Goal: Task Accomplishment & Management: Complete application form

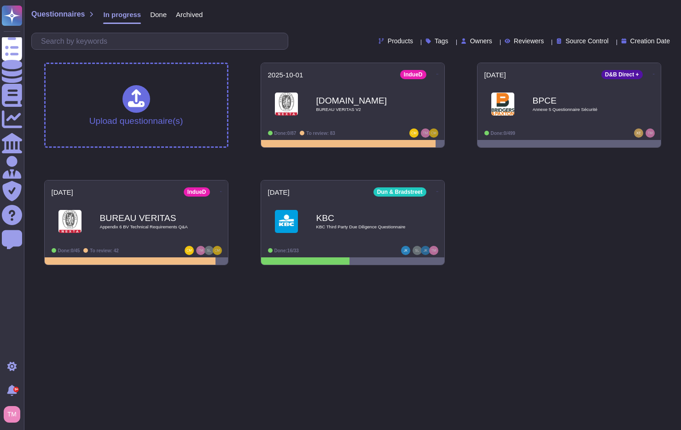
click at [395, 94] on div "[DOMAIN_NAME] BUREAU VERITAS V2" at bounding box center [362, 104] width 92 height 37
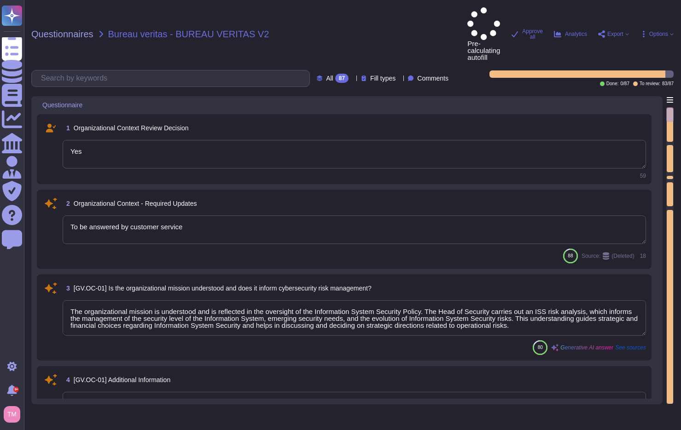
type textarea "Yes"
type textarea "To be answered by customer service"
type textarea "The organizational mission is understood and is reflected in the oversight of t…"
type textarea "Altares is not certified but our cloud provider is."
type textarea "Yes, internal and external stakeholders are understood, and their needs and exp…"
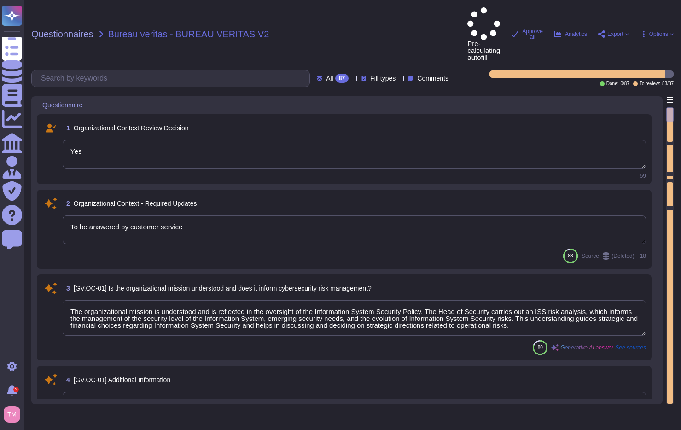
type textarea "@legal"
type textarea "Yes, we identify and document all relevant standards, regulations, legal/contra…"
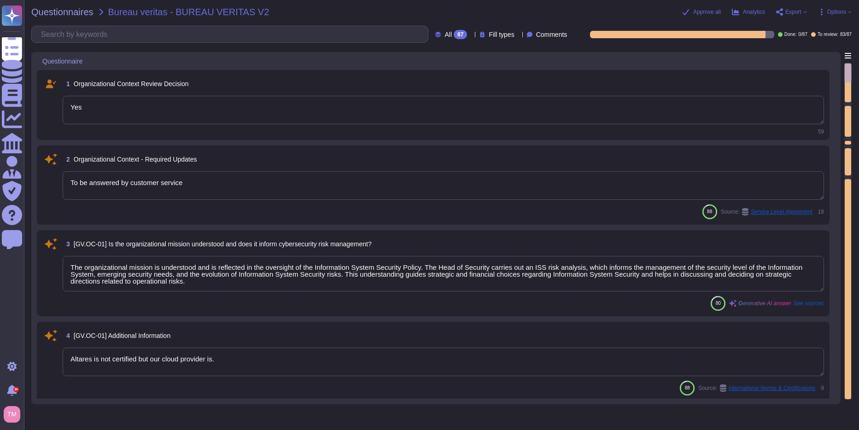
type textarea "@legal"
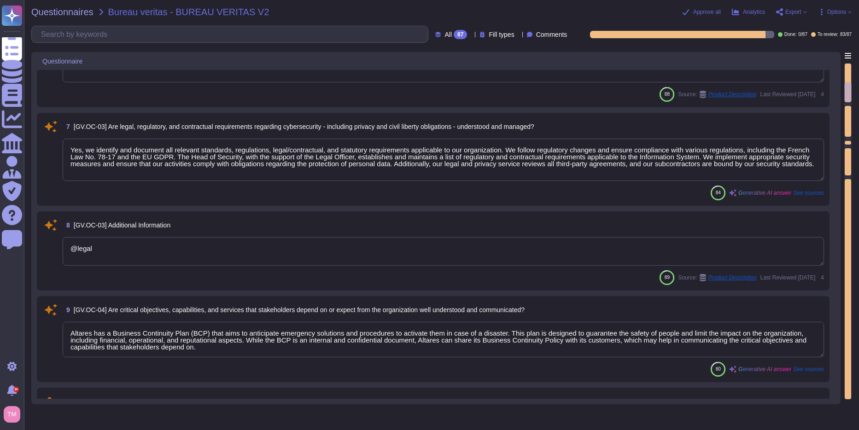
type textarea "Altares has a Business Continuity Plan (BCP) that aims to anticipate emergency …"
type textarea "Yes"
type textarea "Altares is not certified but outsourcer is certified ISO 27001, 27017, and SOC2."
type textarea "[PERSON_NAME][EMAIL_ADDRESS][PERSON_NAME][DOMAIN_NAME]"
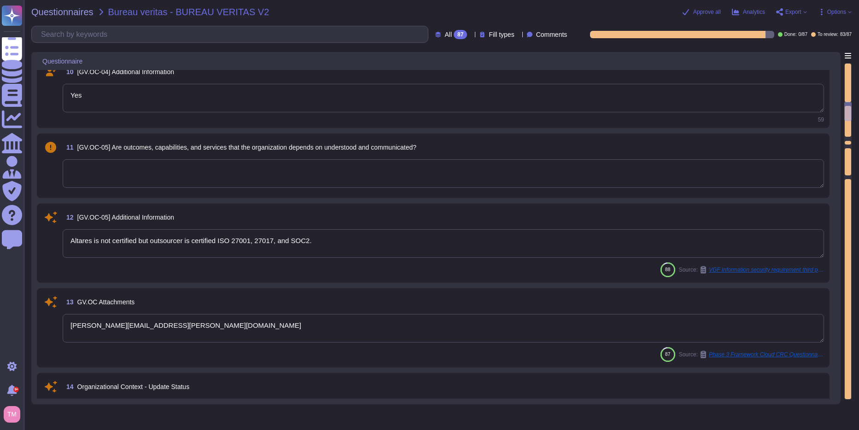
type textarea "Severity 3 – means : An Incident with no significant impact on the use of the S…"
type textarea "- The Information System Security Policy is likely to evolve over time and is r…"
type textarea "The Head of Security is responsible for making decisions regarding the risk man…"
type textarea "The risk management strategy at Altares involves a structured approach to ident…"
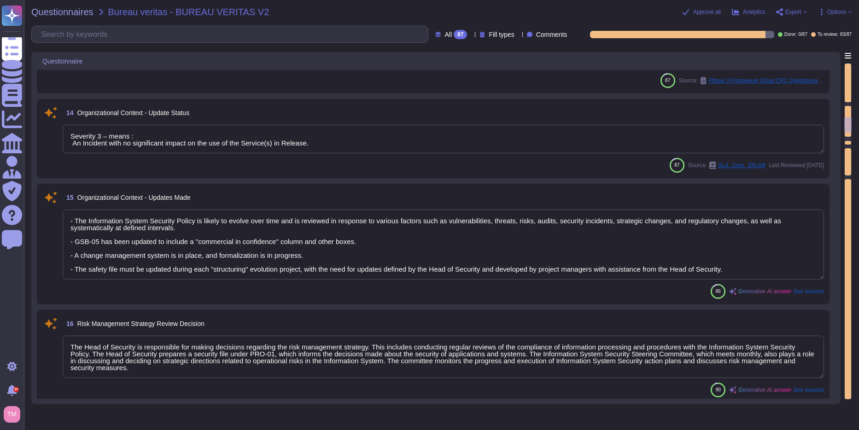
type textarea "Yes, risk management objectives are established and agreed to by organizational…"
type textarea "We undertake,"
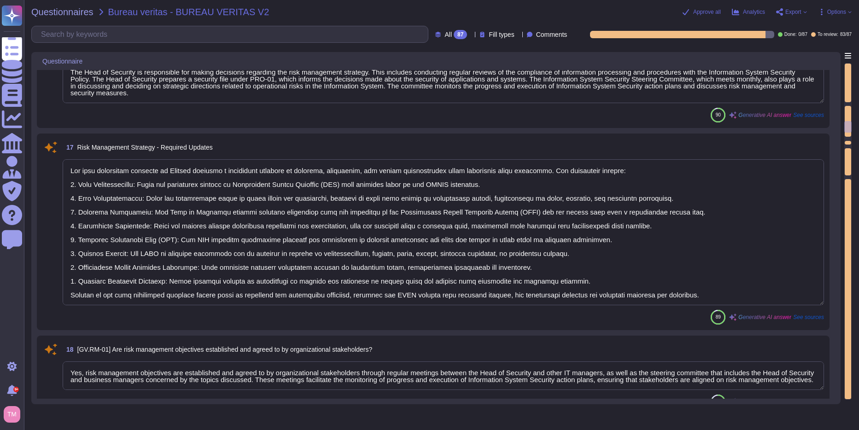
scroll to position [1, 0]
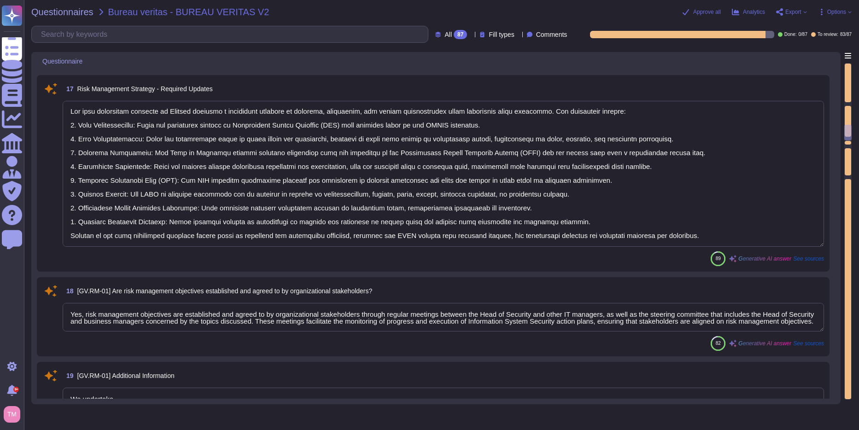
type textarea "We undertake,"
type textarea "Yes, strategic direction regarding appropriate risk response options is establi…"
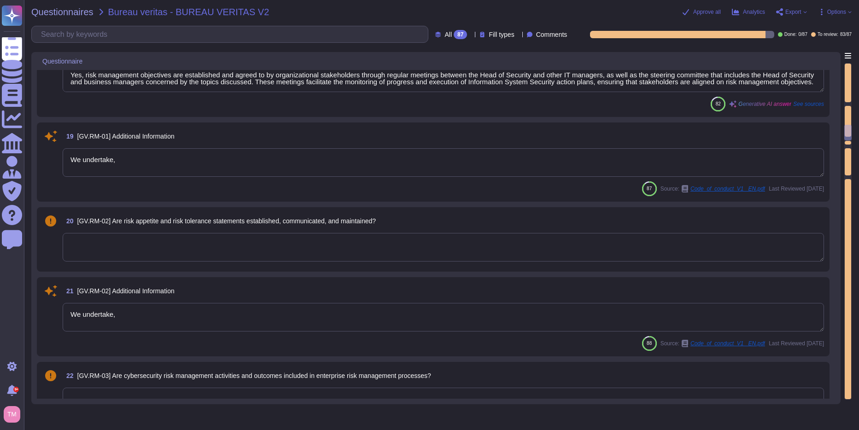
scroll to position [1658, 0]
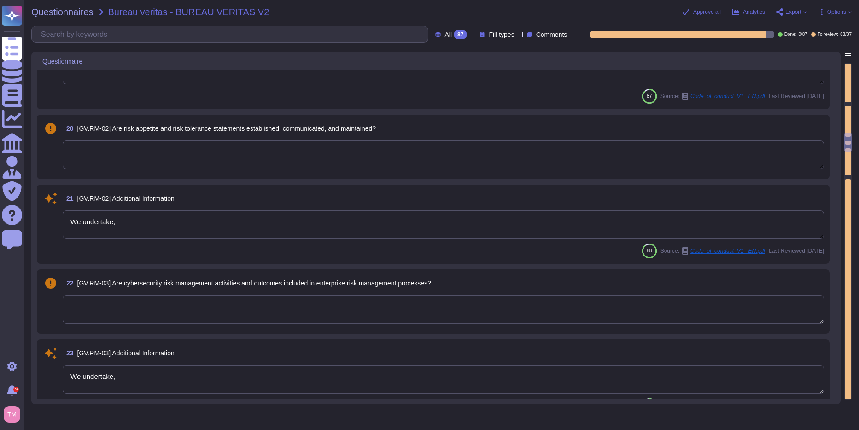
type textarea "We undertake,"
type textarea "Yes, lines of communication across the organization for cybersecurity risks, in…"
click at [681, 19] on div "Questionnaires Bureau veritas - BUREAU VERITAS V2 Approve all Analytics Export …" at bounding box center [441, 215] width 835 height 430
click at [681, 9] on span "Approve all" at bounding box center [707, 12] width 28 height 6
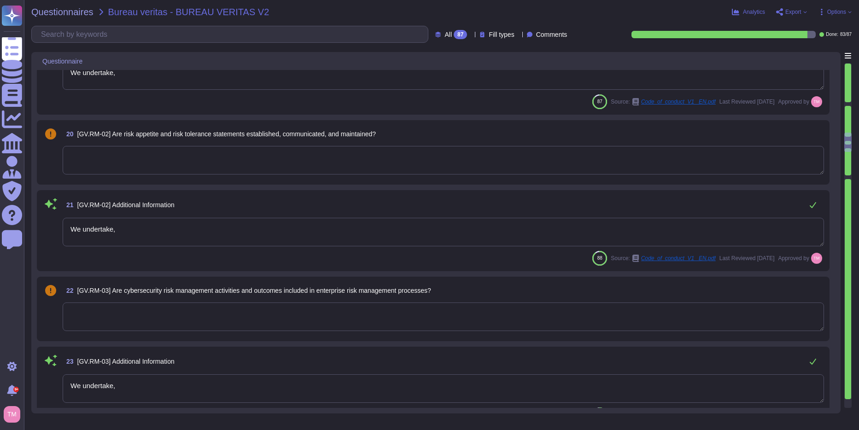
type textarea "Yes, lines of communication across the organization for cybersecurity risks, in…"
